Goal: Obtain resource: Obtain resource

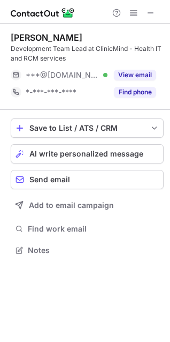
scroll to position [243, 170]
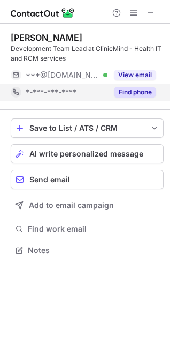
click at [138, 92] on button "Find phone" at bounding box center [135, 92] width 42 height 11
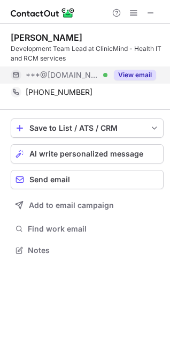
click at [126, 76] on button "View email" at bounding box center [135, 75] width 42 height 11
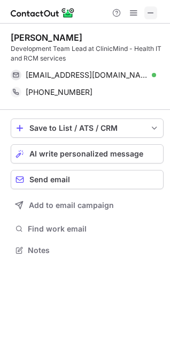
click at [152, 13] on span at bounding box center [151, 13] width 9 height 9
